Goal: Task Accomplishment & Management: Manage account settings

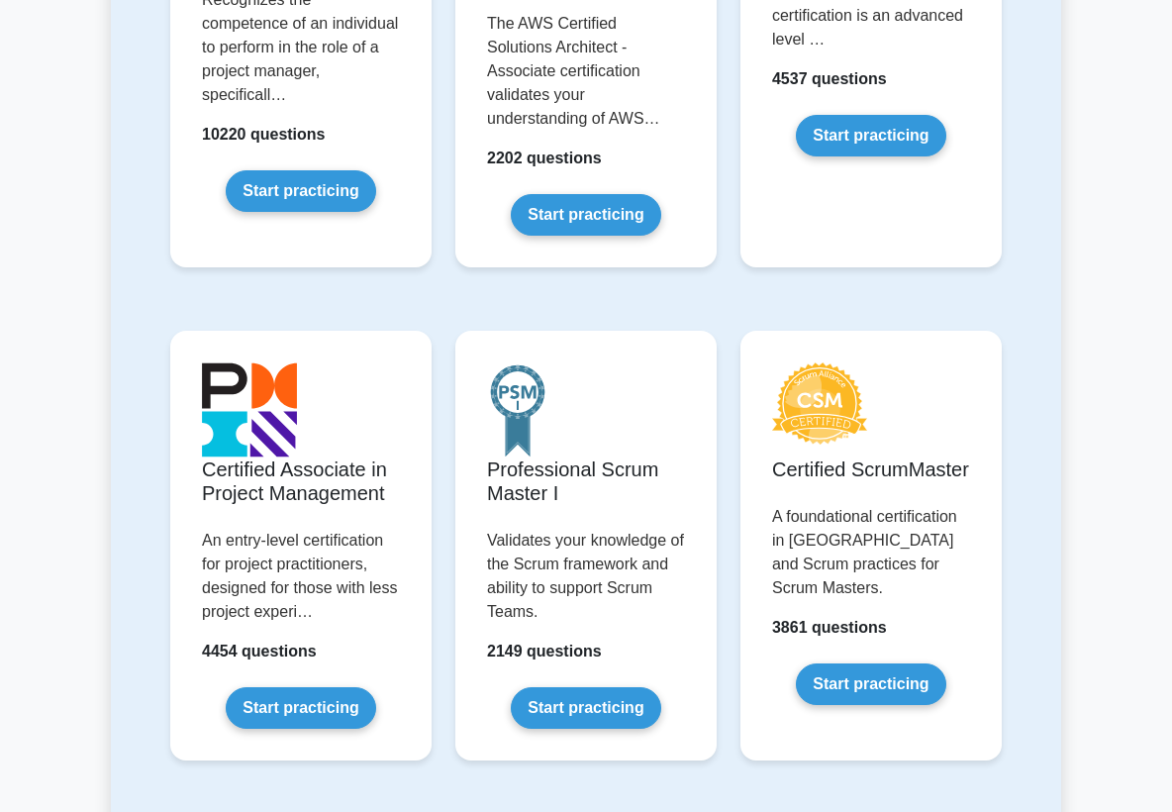
scroll to position [772, 0]
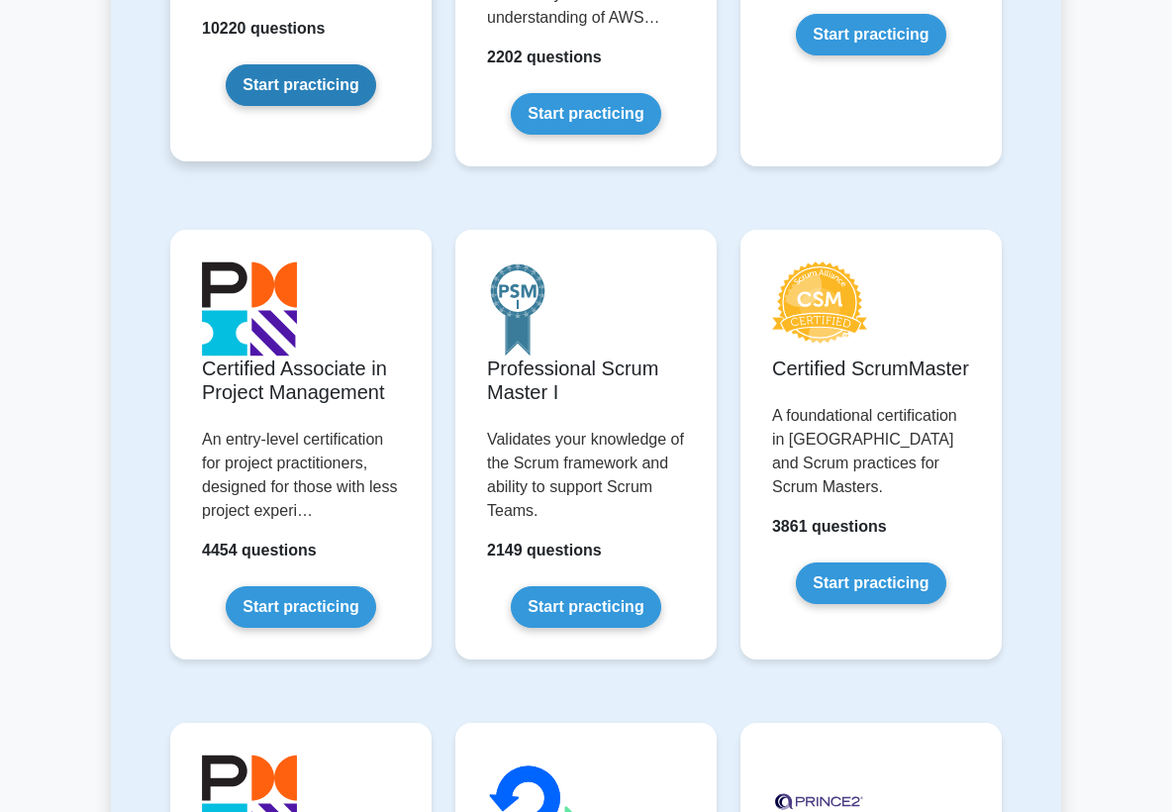
click at [316, 65] on link "Start practicing" at bounding box center [300, 85] width 149 height 42
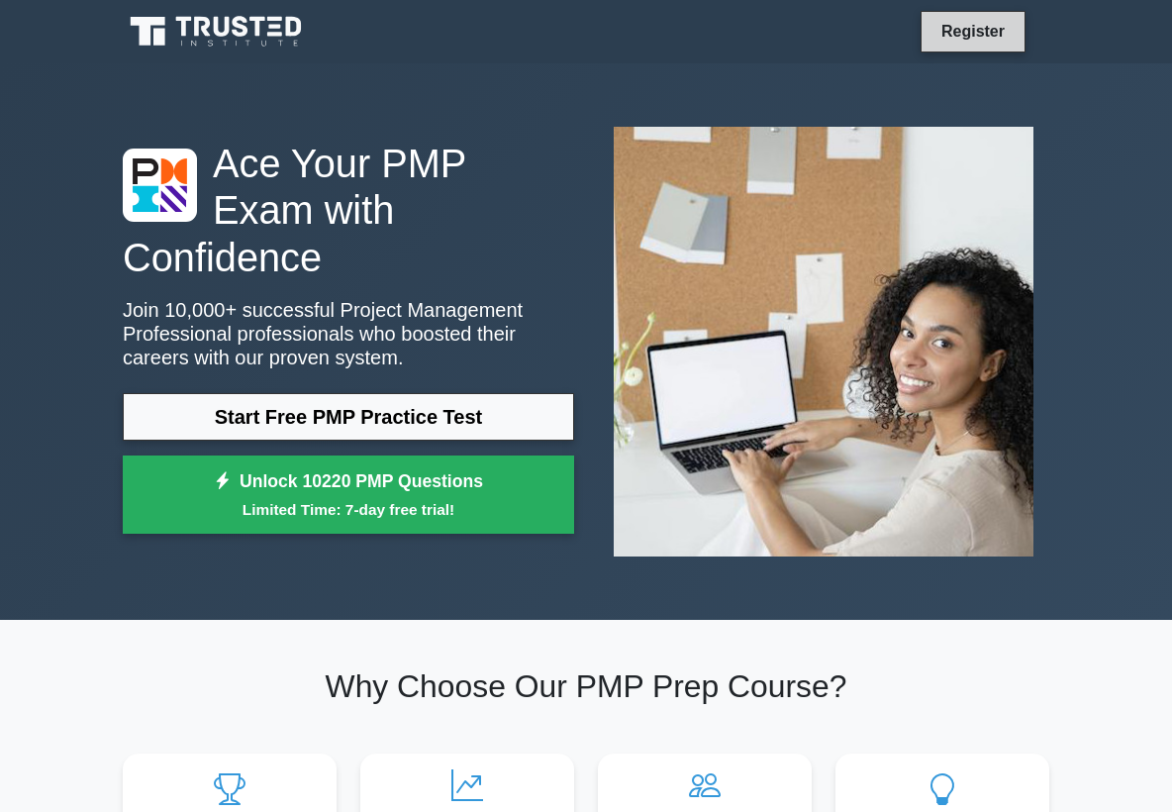
click at [959, 24] on link "Register" at bounding box center [972, 31] width 87 height 25
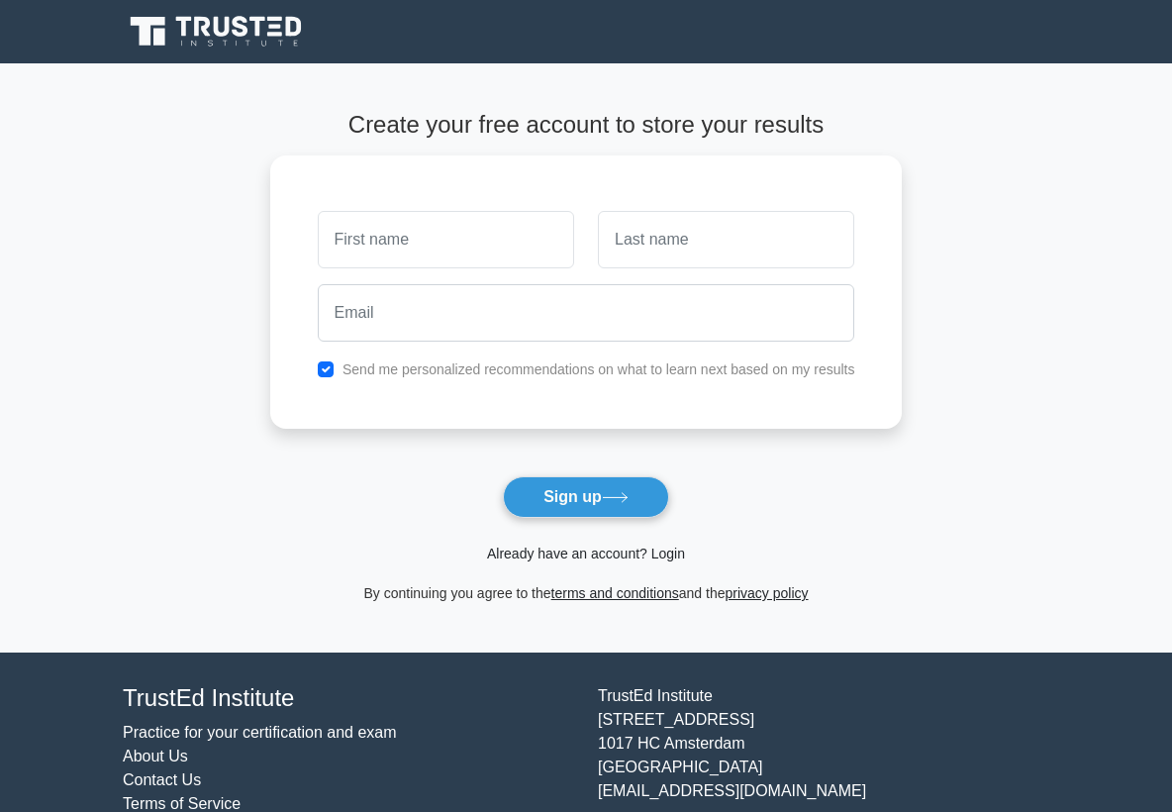
click at [603, 555] on link "Already have an account? Login" at bounding box center [586, 553] width 198 height 16
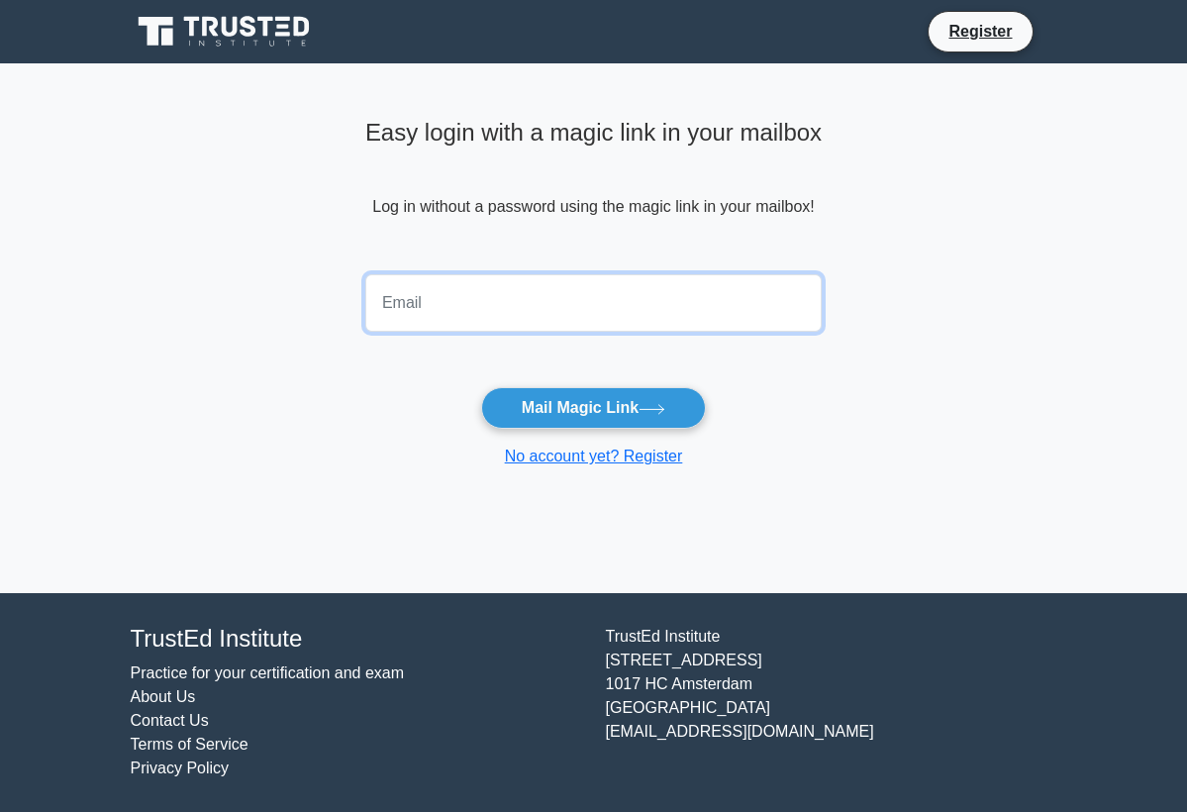
type input "rmcnally@mcnallymultimedia.com"
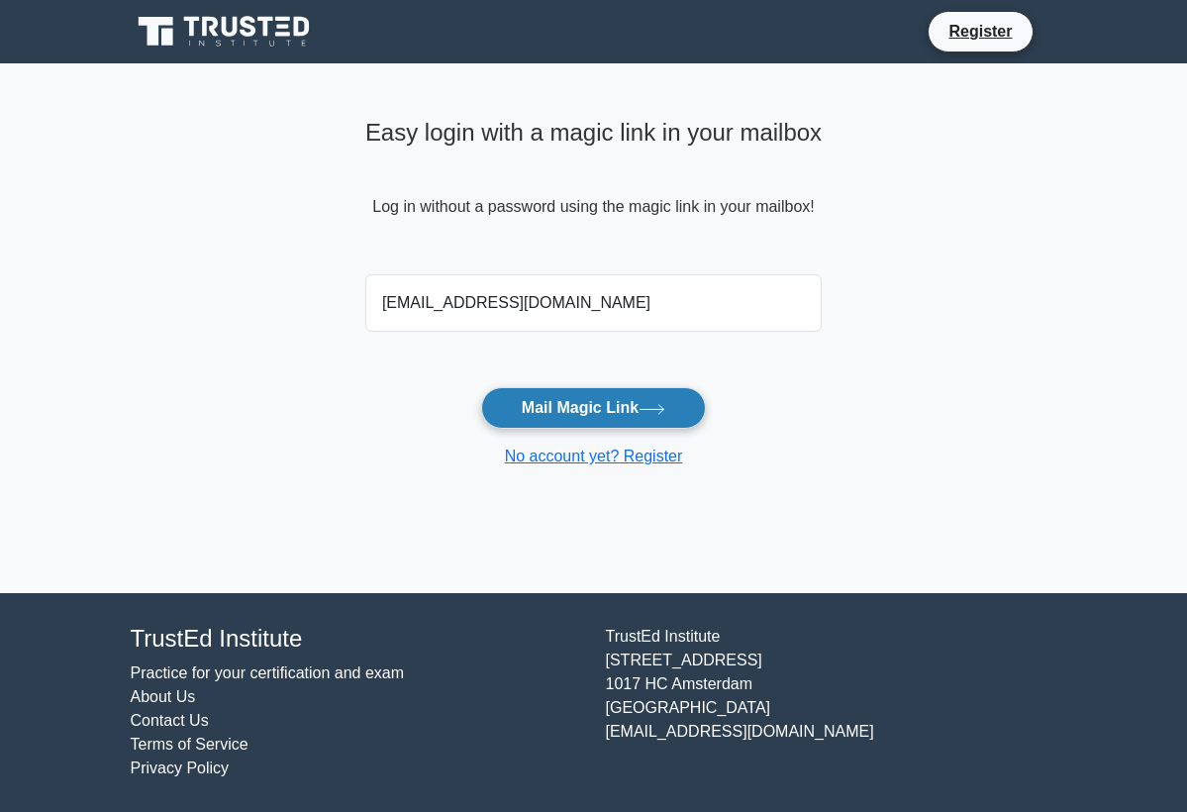
click at [576, 403] on button "Mail Magic Link" at bounding box center [593, 408] width 225 height 42
